Goal: Communication & Community: Share content

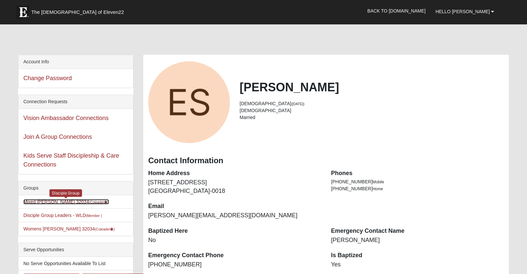
click at [64, 204] on link "Mixed Sanders 32034 (Coleader )" at bounding box center [66, 201] width 86 height 5
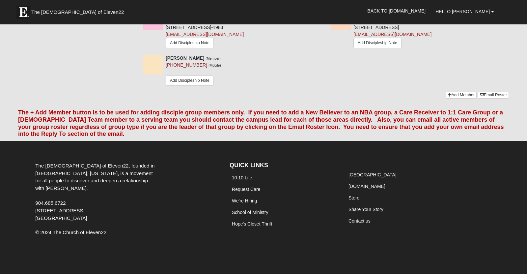
scroll to position [906, 0]
click at [481, 98] on link "Email Roster" at bounding box center [493, 95] width 31 height 7
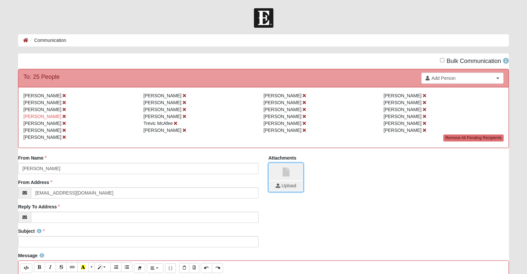
click at [282, 191] on input "file" at bounding box center [285, 186] width 33 height 10
